Goal: Task Accomplishment & Management: Manage account settings

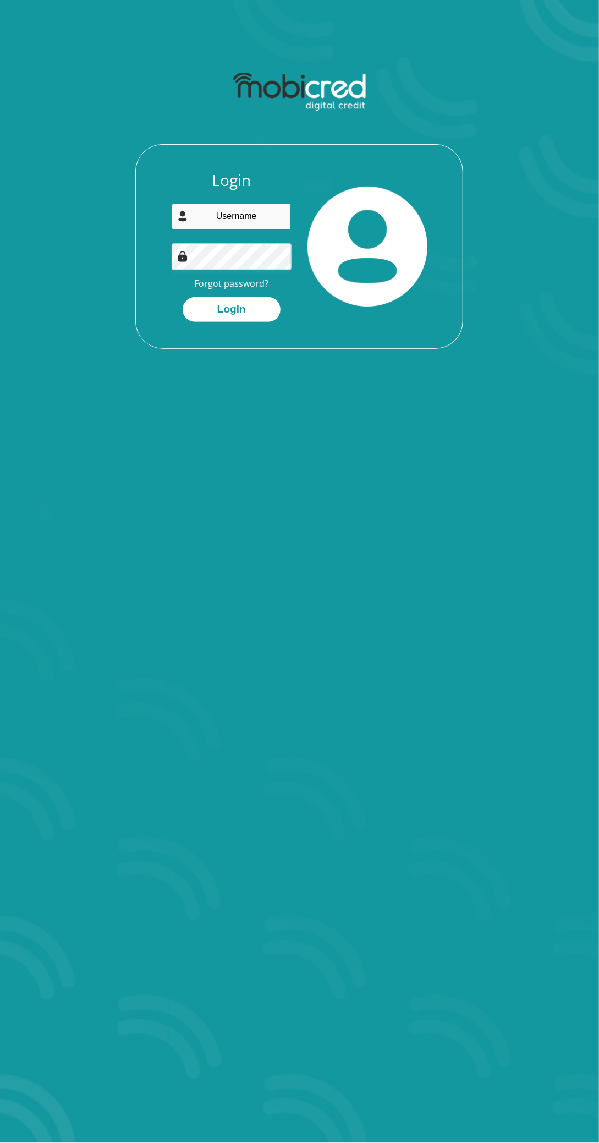
click at [217, 215] on input "email" at bounding box center [231, 216] width 119 height 27
type input "[EMAIL_ADDRESS][DOMAIN_NAME]"
click at [183, 297] on button "Login" at bounding box center [232, 309] width 98 height 25
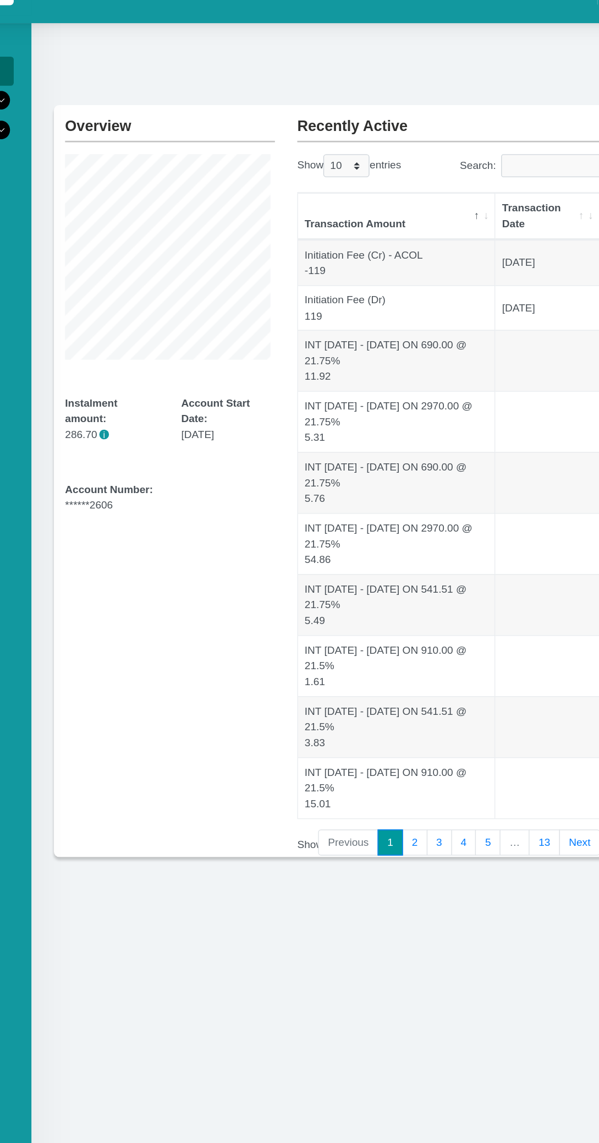
click at [253, 587] on div "Overview Instalment amount: 286.70 i Account Start Date: 17 December 2024 Accou…" at bounding box center [257, 383] width 172 height 556
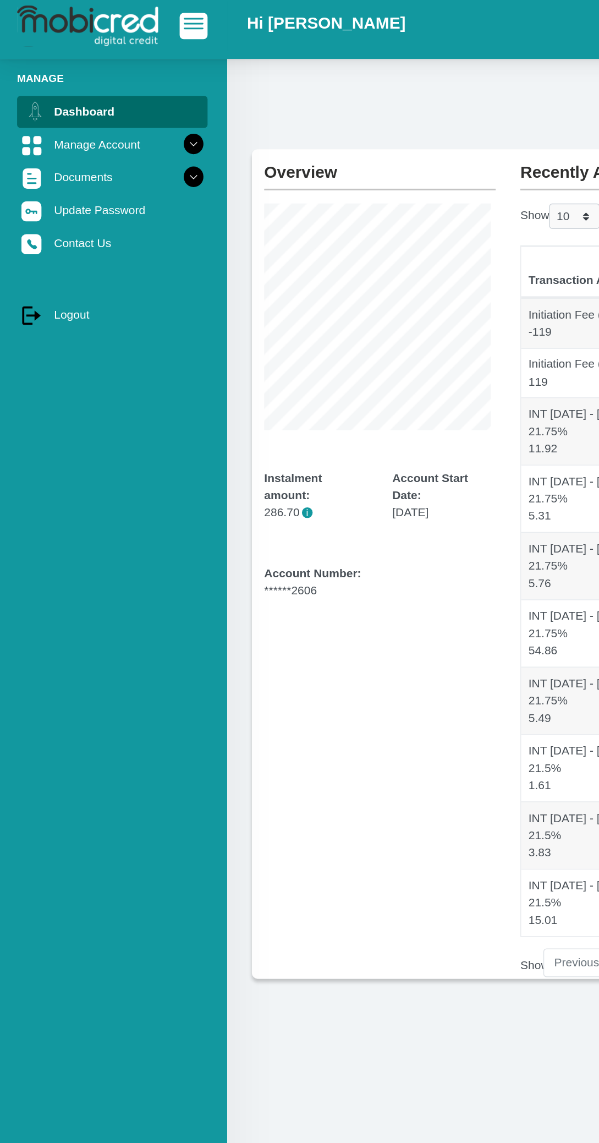
click at [122, 96] on icon at bounding box center [131, 101] width 19 height 19
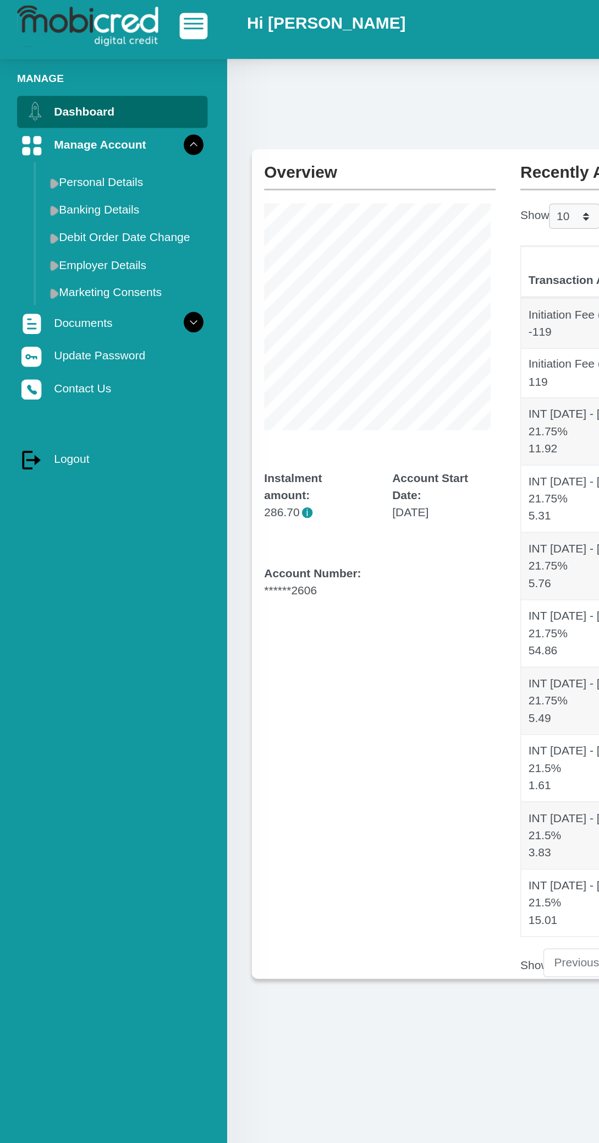
click at [113, 218] on link "Documents" at bounding box center [77, 220] width 128 height 21
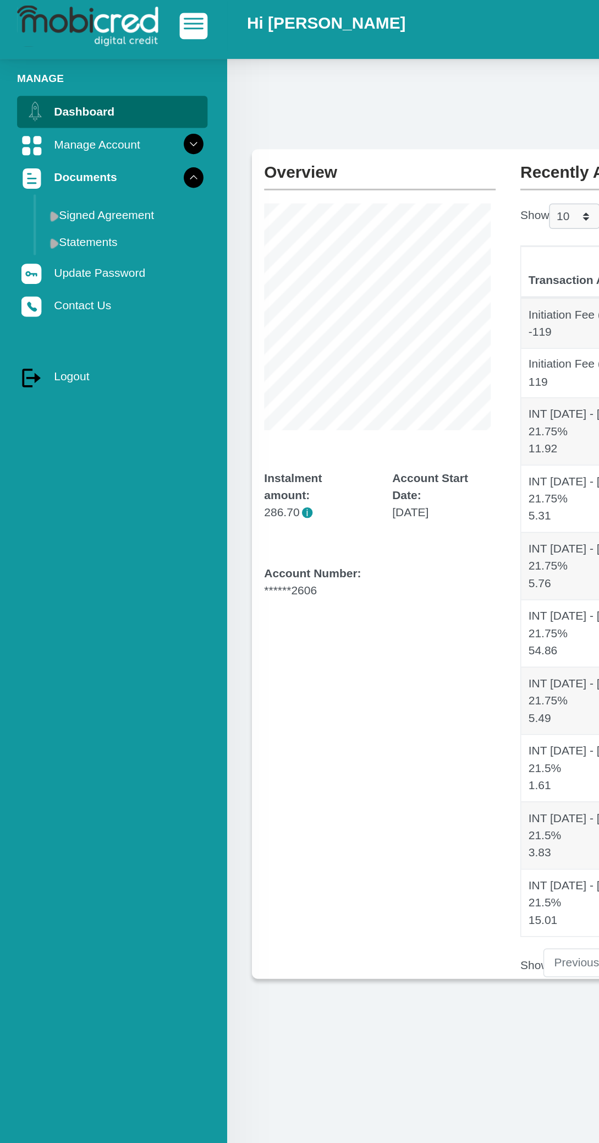
click at [133, 95] on icon at bounding box center [131, 101] width 19 height 19
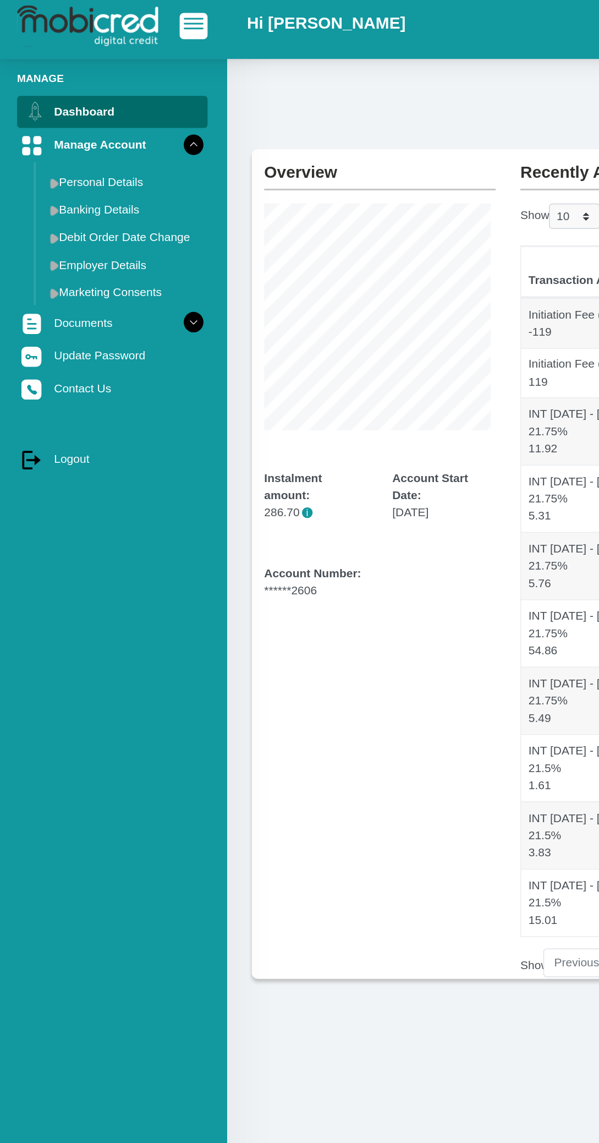
click at [125, 106] on icon at bounding box center [131, 101] width 19 height 19
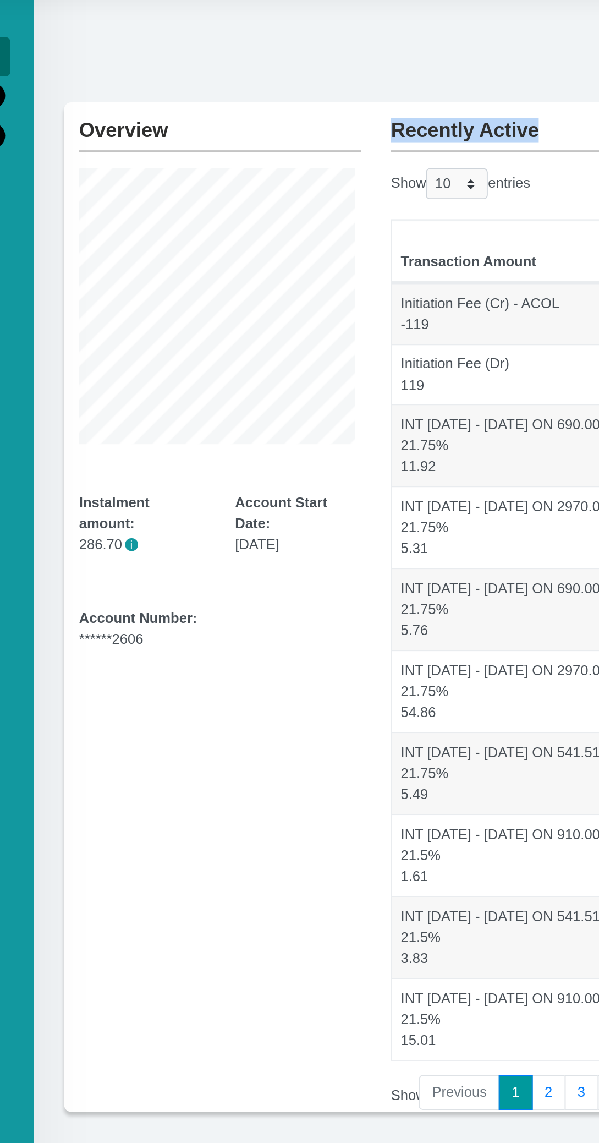
click at [318, 463] on div "Overview Instalment amount: 286.70 i Account Start Date: 17 December 2024 Accou…" at bounding box center [257, 383] width 172 height 556
